Goal: Obtain resource: Obtain resource

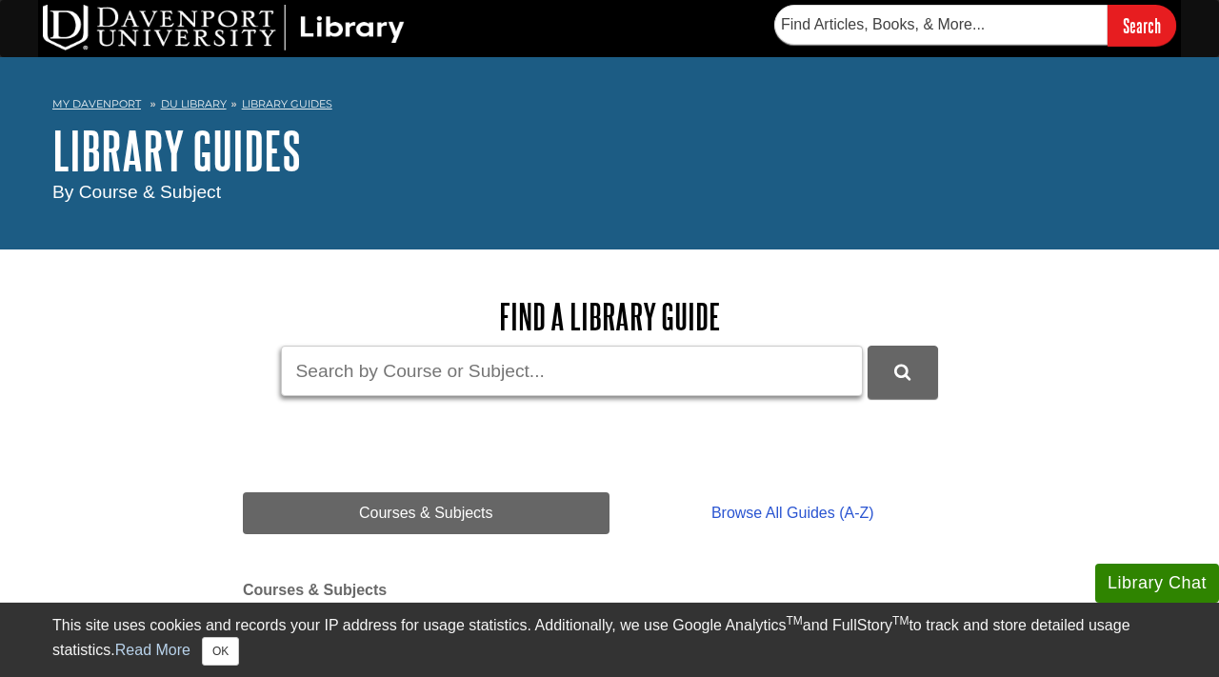
click at [439, 380] on input "Guide Search Terms" at bounding box center [572, 371] width 582 height 50
type input "APA"
click at [867, 346] on button "DU Library Guides Search" at bounding box center [902, 372] width 70 height 52
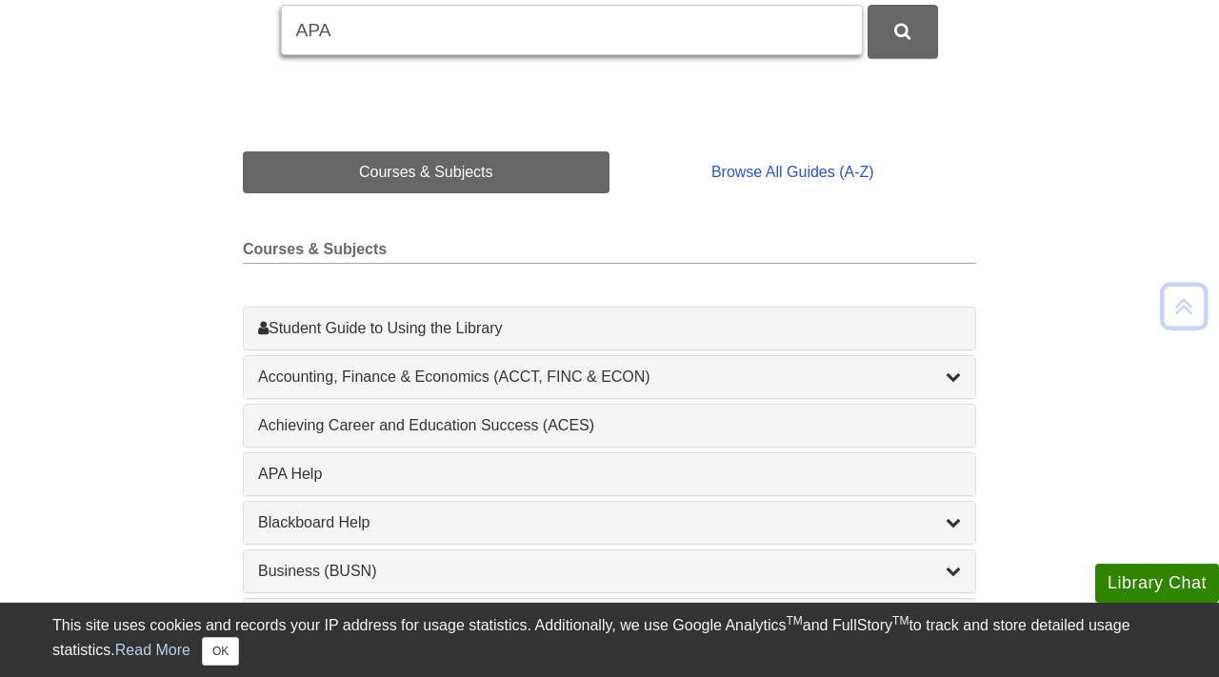
scroll to position [340, 0]
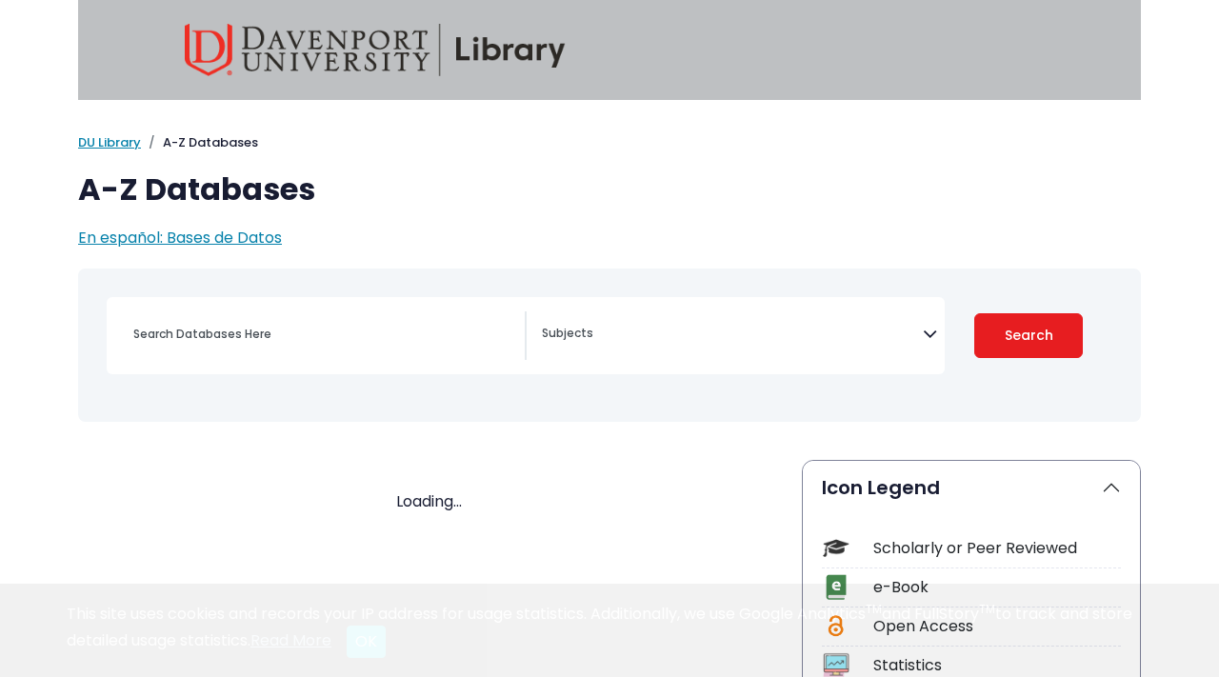
select select "Database Subject Filter"
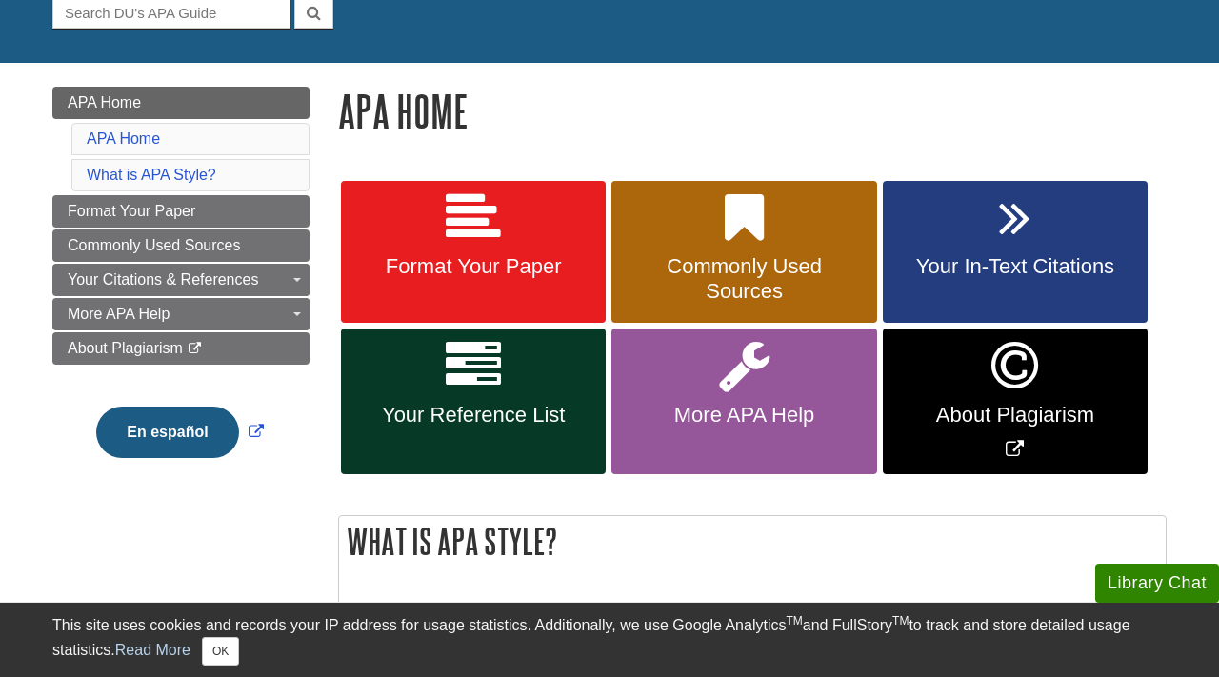
scroll to position [215, 0]
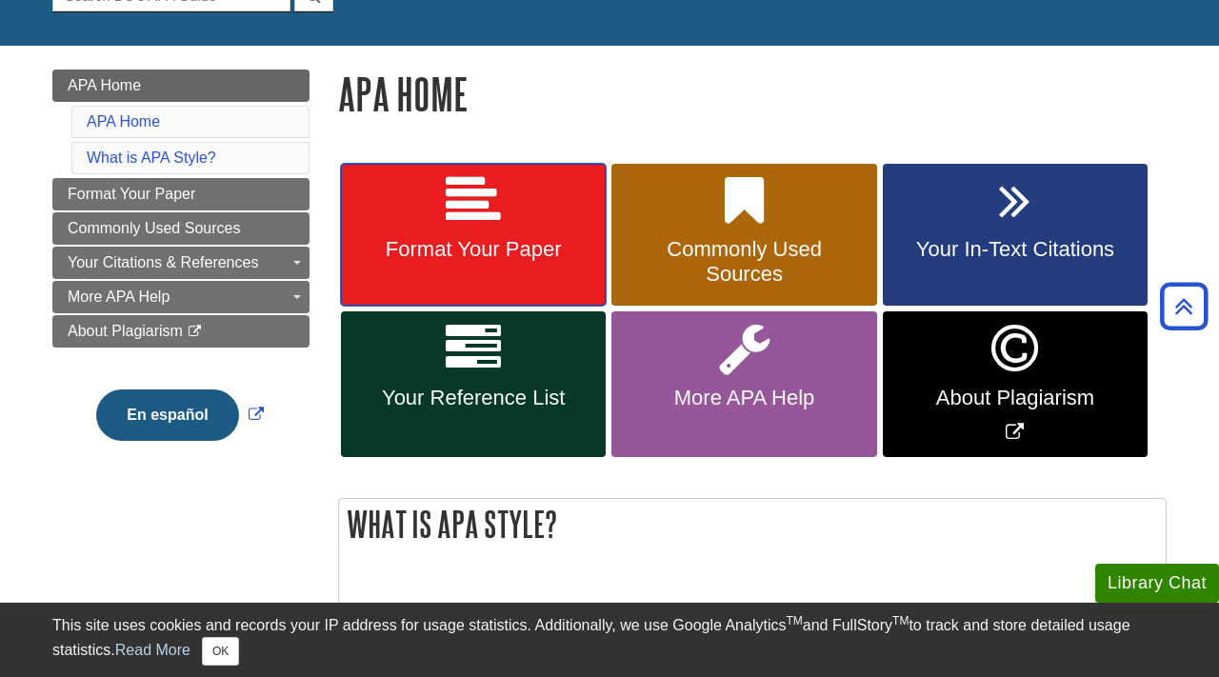
click at [419, 235] on link "Format Your Paper" at bounding box center [473, 235] width 265 height 143
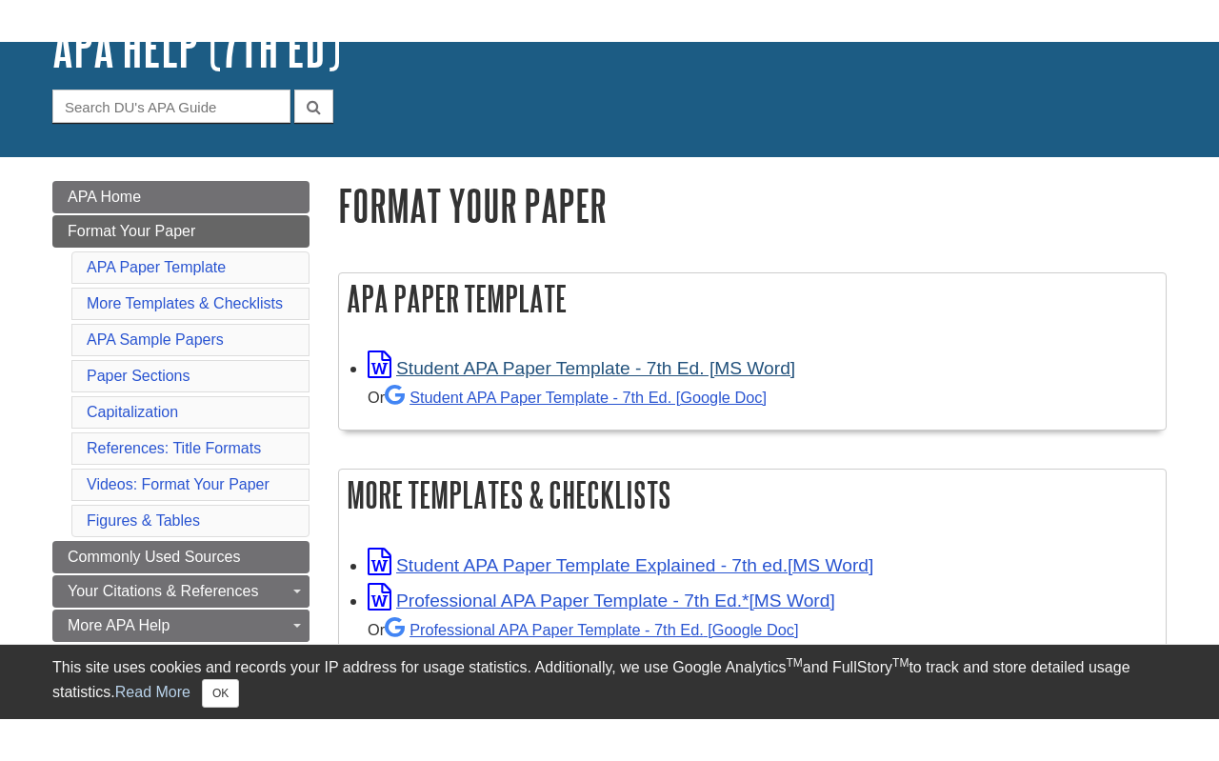
scroll to position [145, 0]
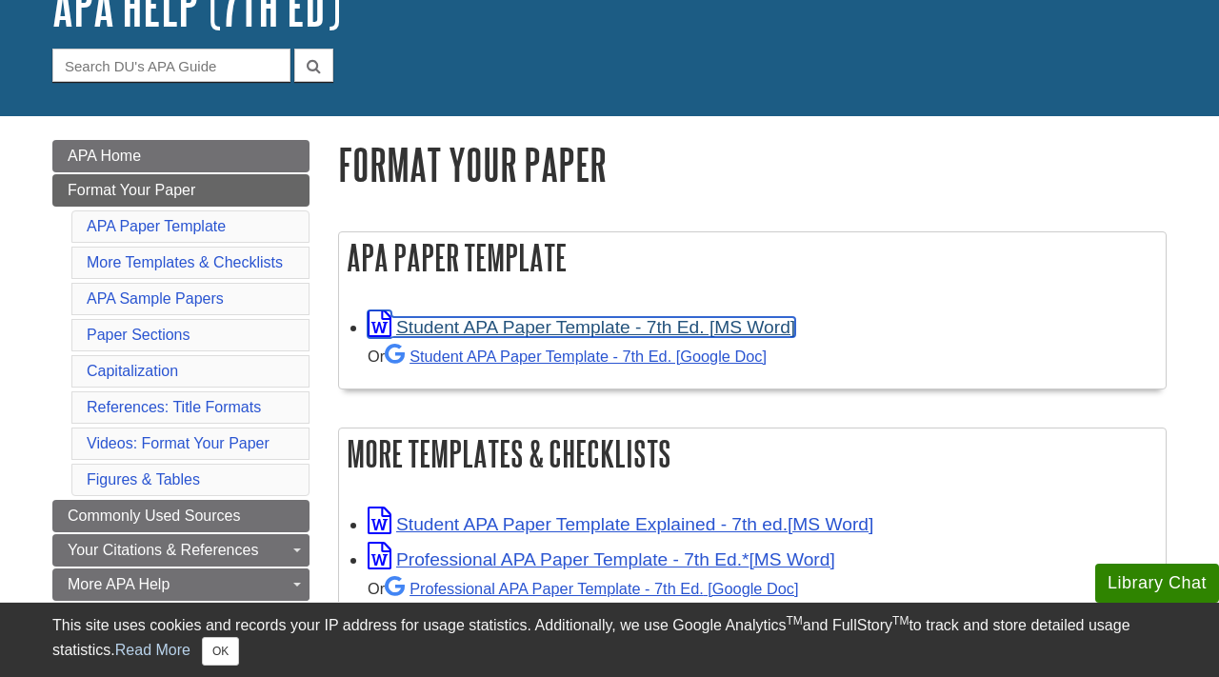
click at [547, 330] on link "Student APA Paper Template - 7th Ed. [MS Word]" at bounding box center [582, 327] width 428 height 20
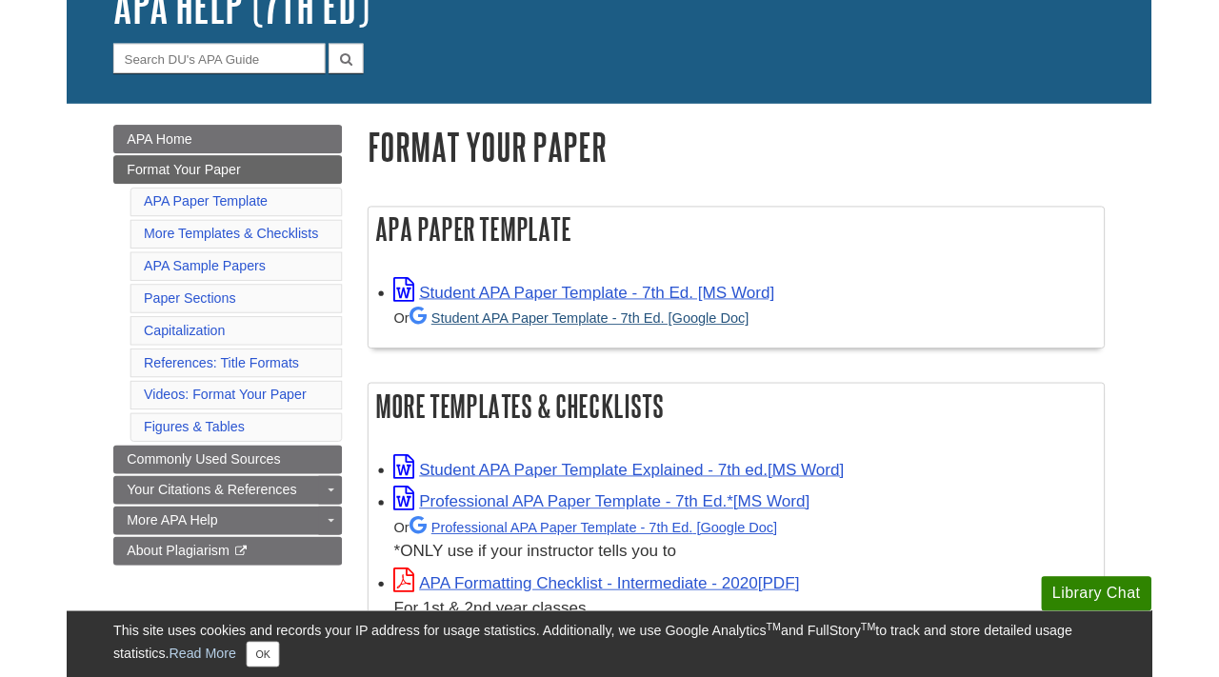
scroll to position [0, 0]
